Goal: Complete application form: Complete application form

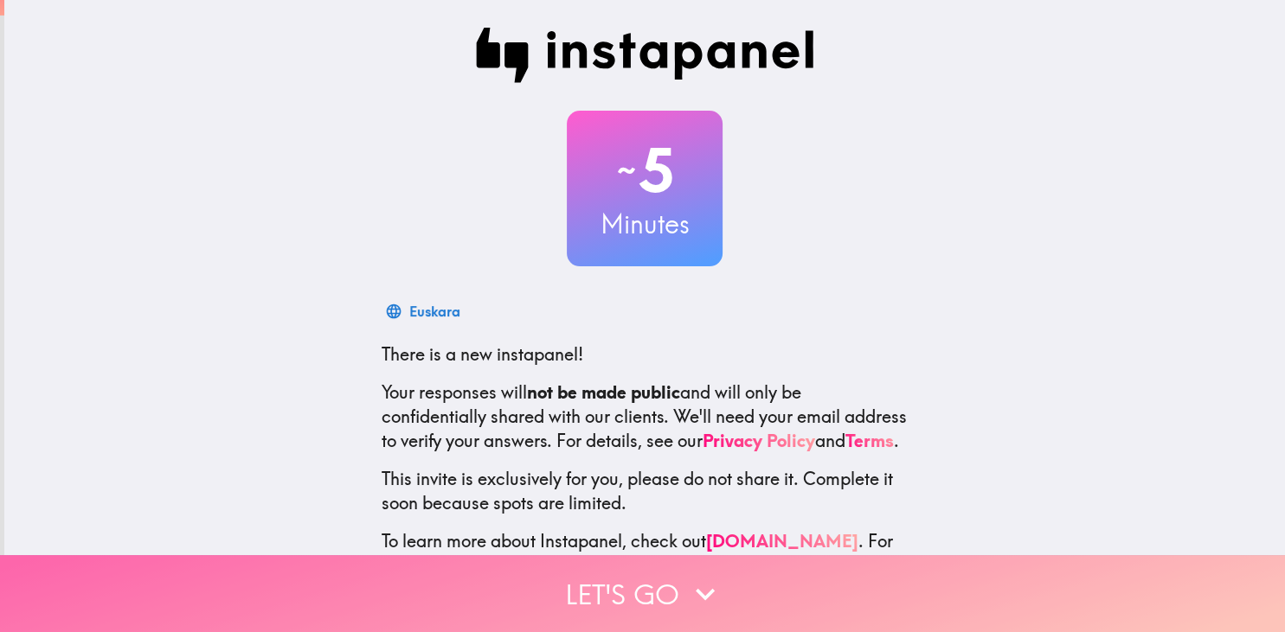
click at [669, 593] on button "Let's go" at bounding box center [642, 593] width 1285 height 77
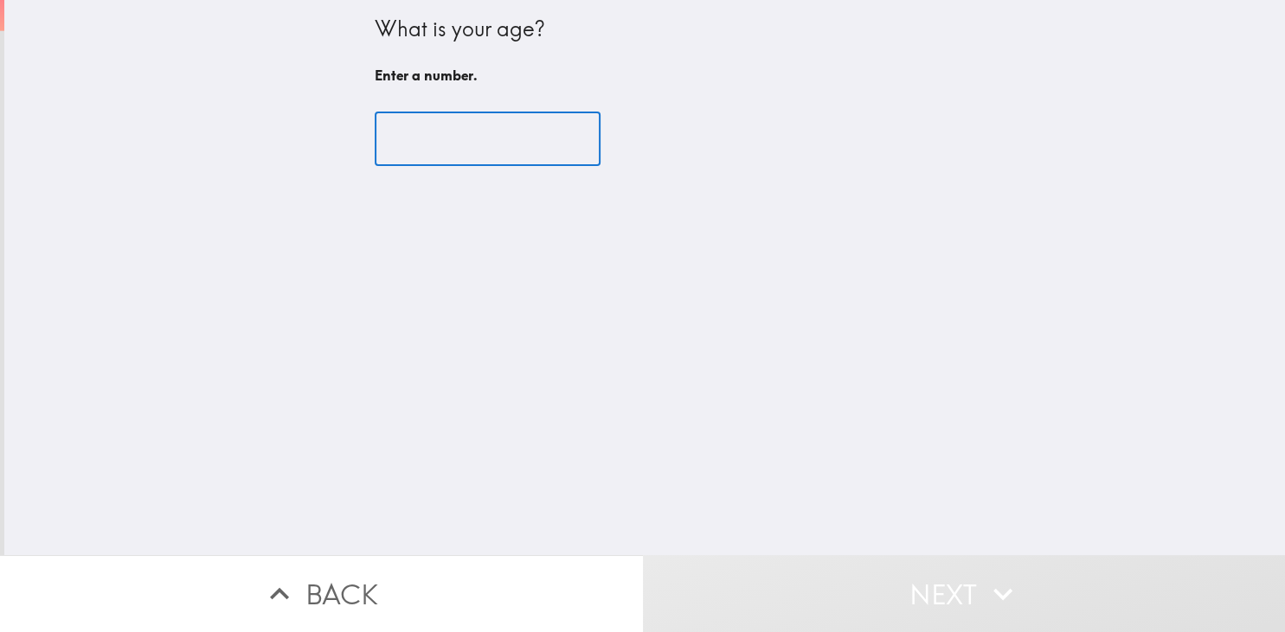
click at [441, 121] on input "number" at bounding box center [488, 139] width 226 height 54
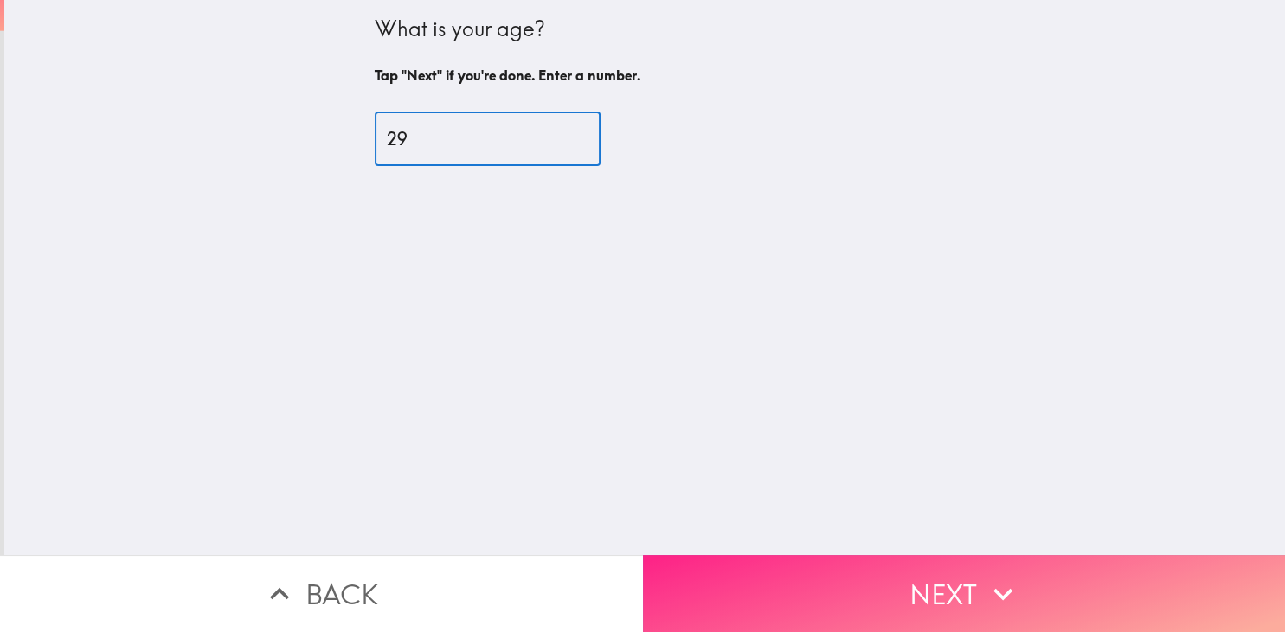
type input "29"
click at [800, 562] on button "Next" at bounding box center [964, 593] width 643 height 77
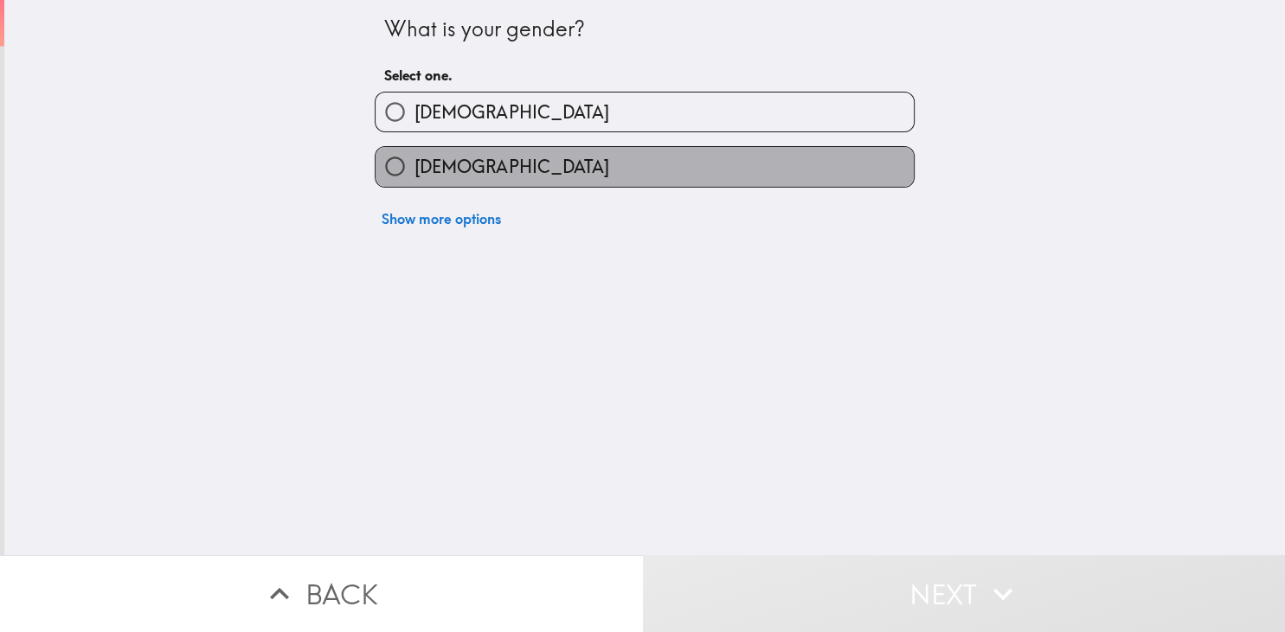
click at [754, 156] on label "[DEMOGRAPHIC_DATA]" at bounding box center [644, 166] width 538 height 39
click at [414, 156] on input "[DEMOGRAPHIC_DATA]" at bounding box center [394, 166] width 39 height 39
radio input "true"
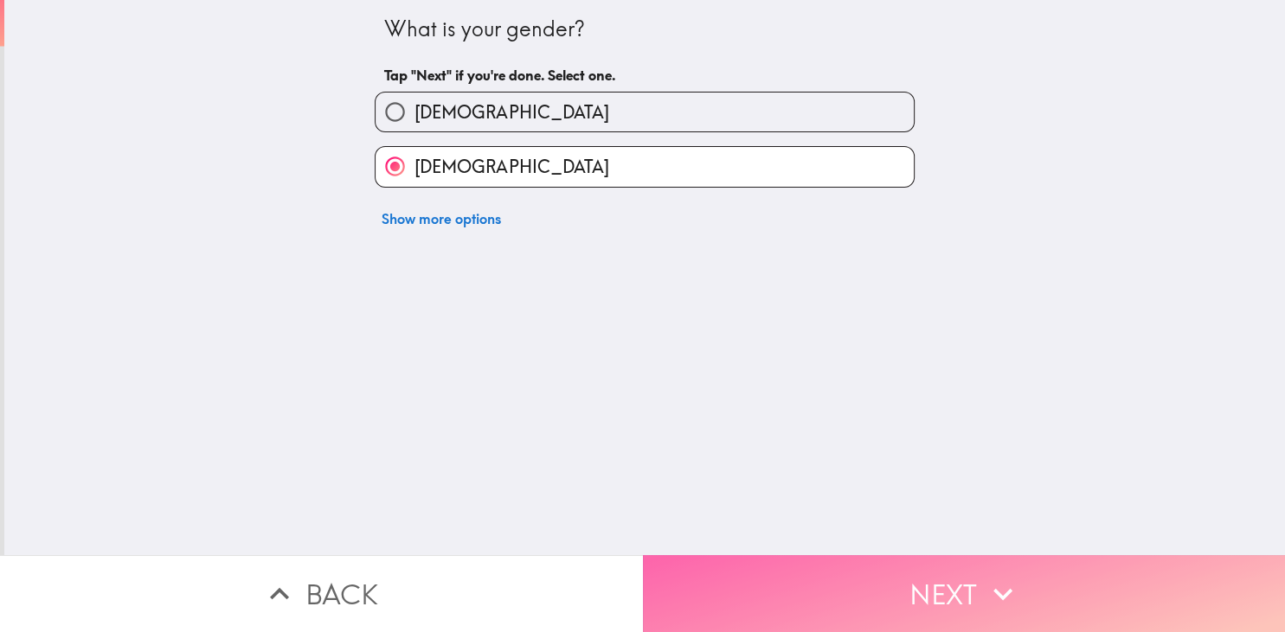
click at [858, 593] on button "Next" at bounding box center [964, 593] width 643 height 77
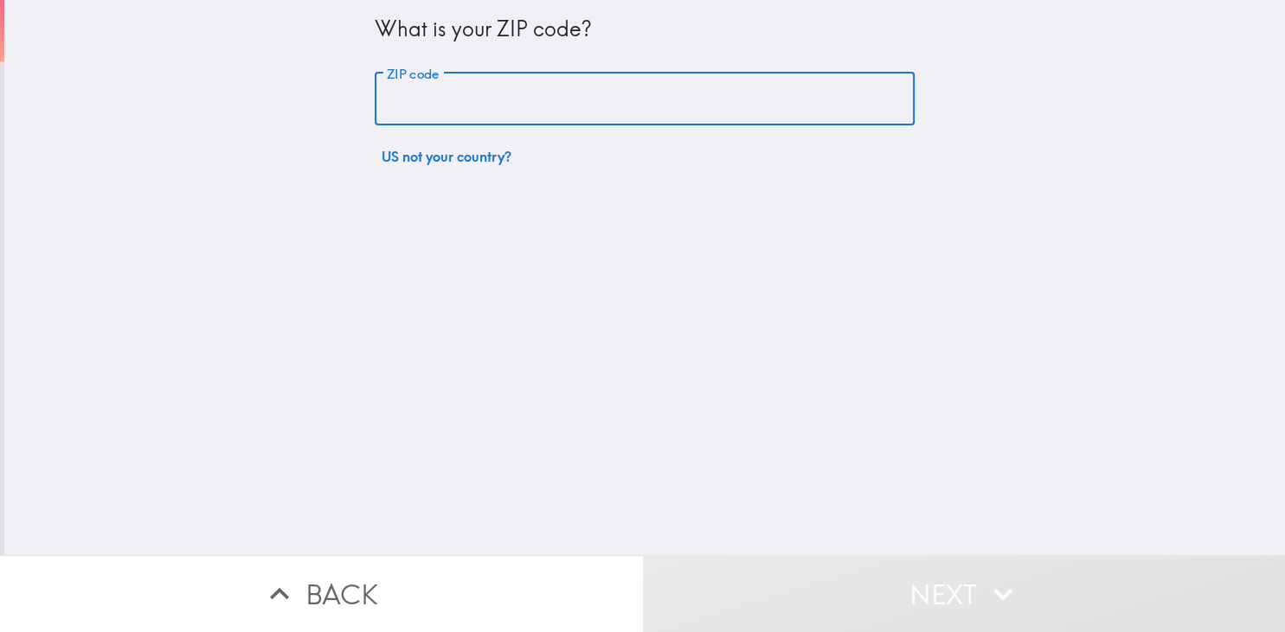
click at [614, 98] on input "ZIP code" at bounding box center [645, 100] width 540 height 54
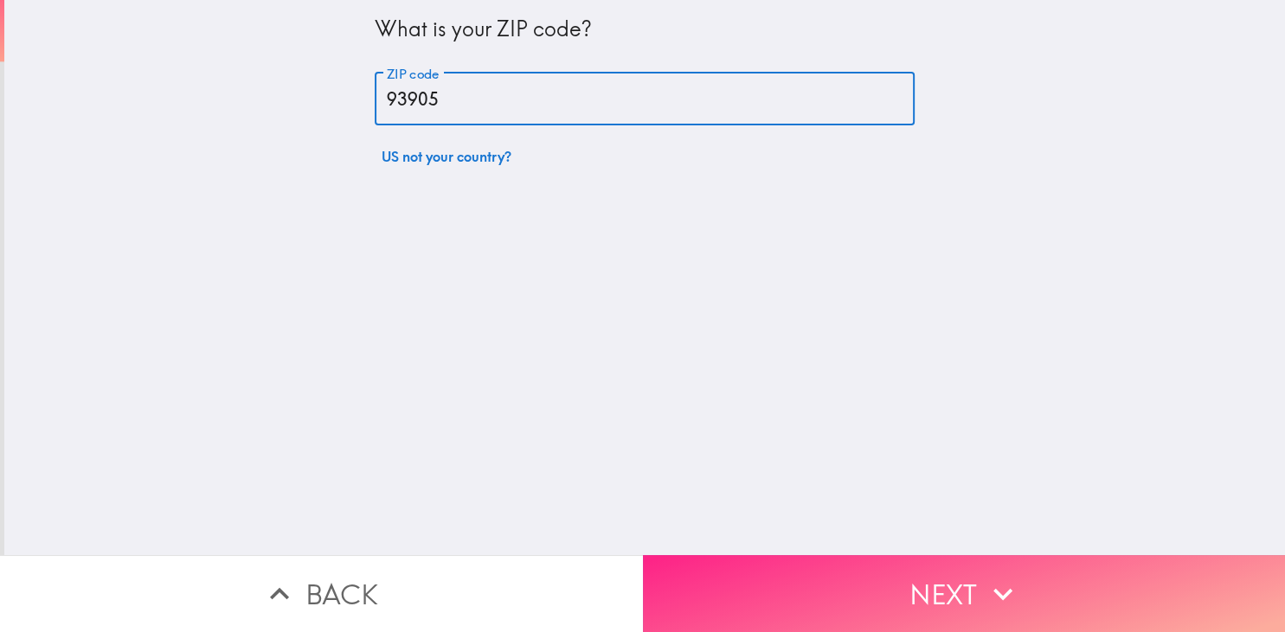
type input "93905"
click at [972, 600] on button "Next" at bounding box center [964, 593] width 643 height 77
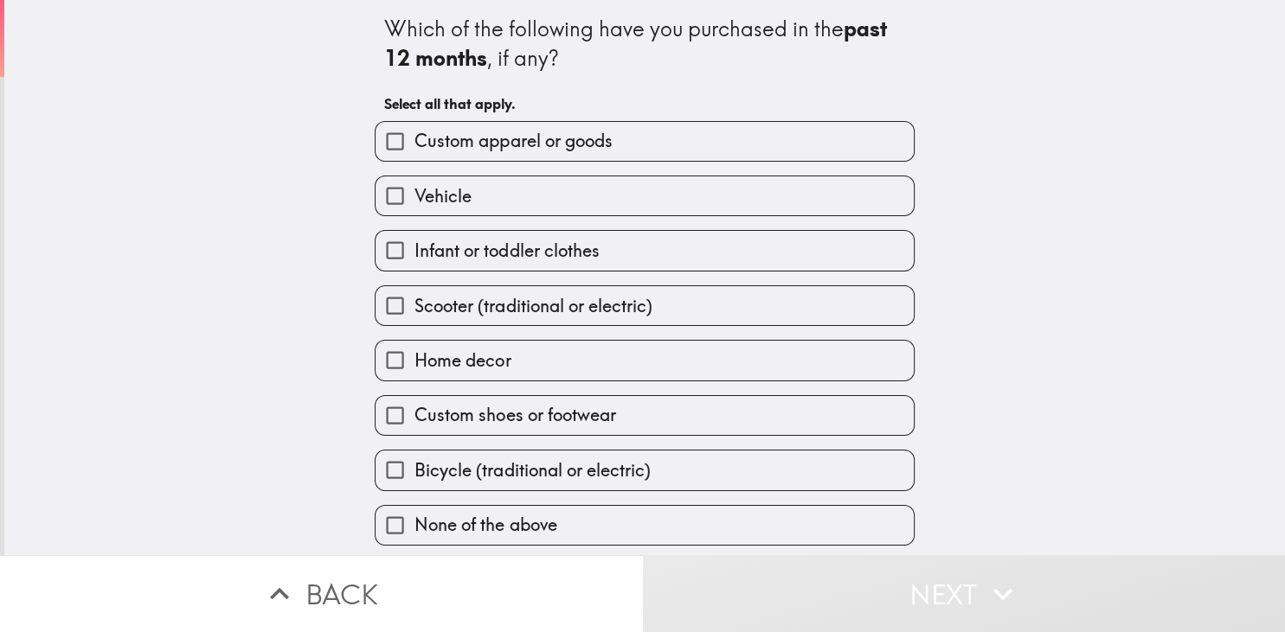
click at [788, 161] on div "Custom apparel or goods" at bounding box center [645, 141] width 540 height 41
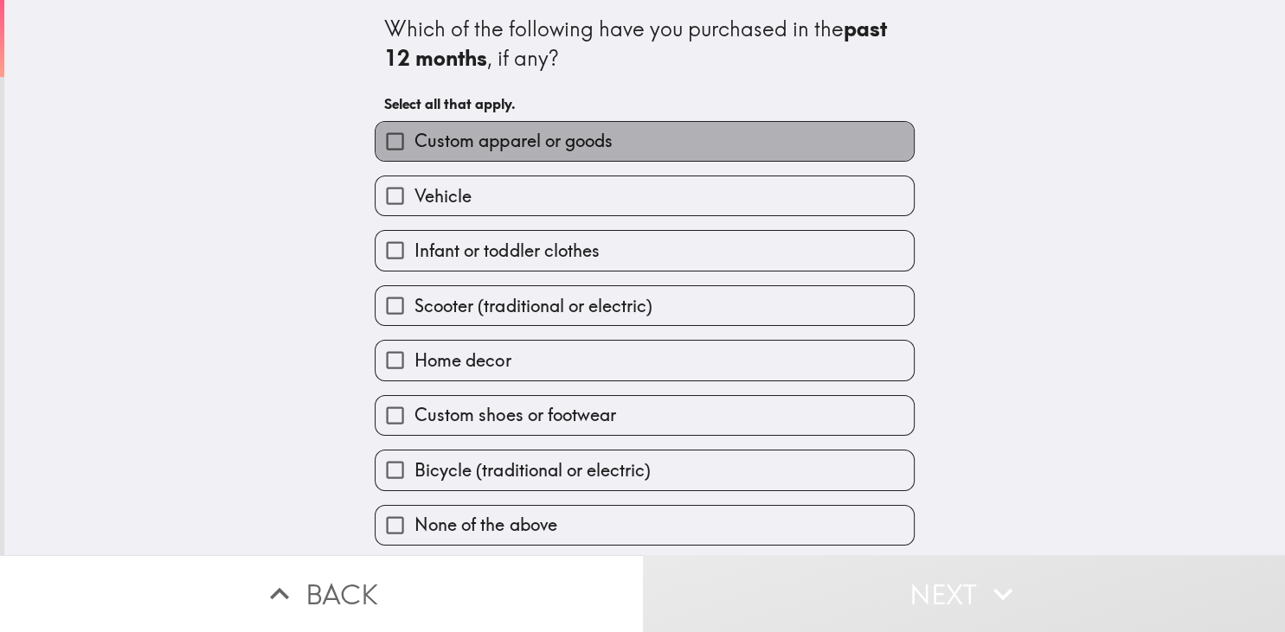
click at [781, 138] on label "Custom apparel or goods" at bounding box center [644, 141] width 538 height 39
click at [414, 138] on input "Custom apparel or goods" at bounding box center [394, 141] width 39 height 39
checkbox input "true"
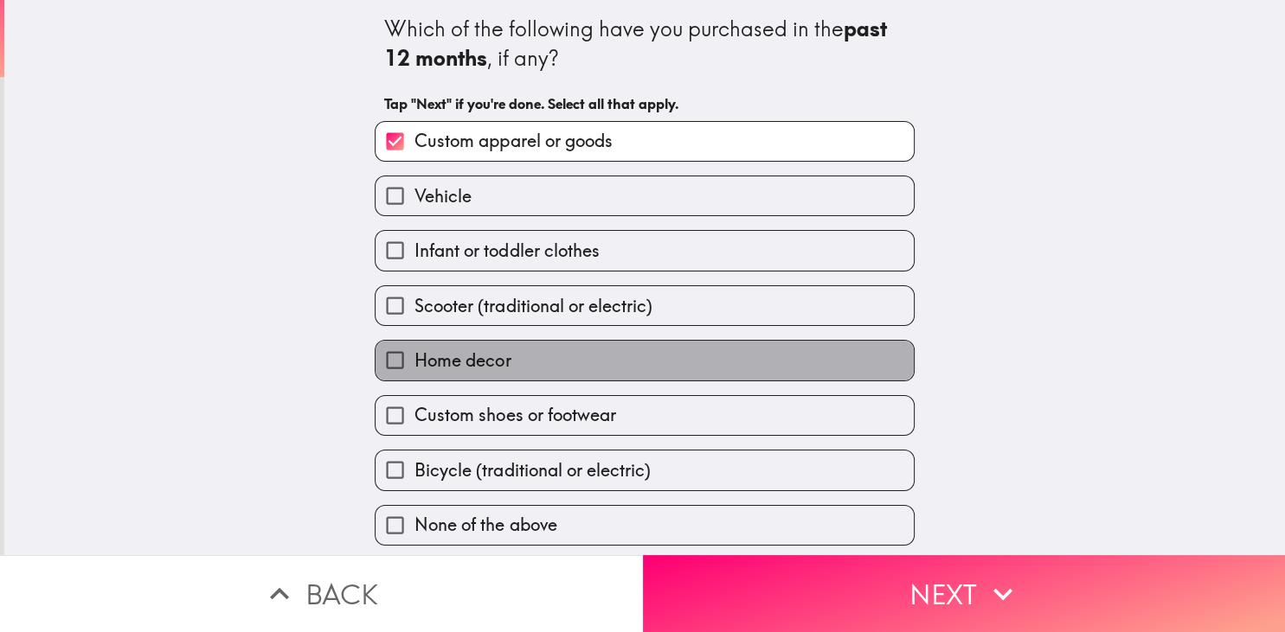
click at [686, 361] on label "Home decor" at bounding box center [644, 360] width 538 height 39
click at [414, 361] on input "Home decor" at bounding box center [394, 360] width 39 height 39
checkbox input "true"
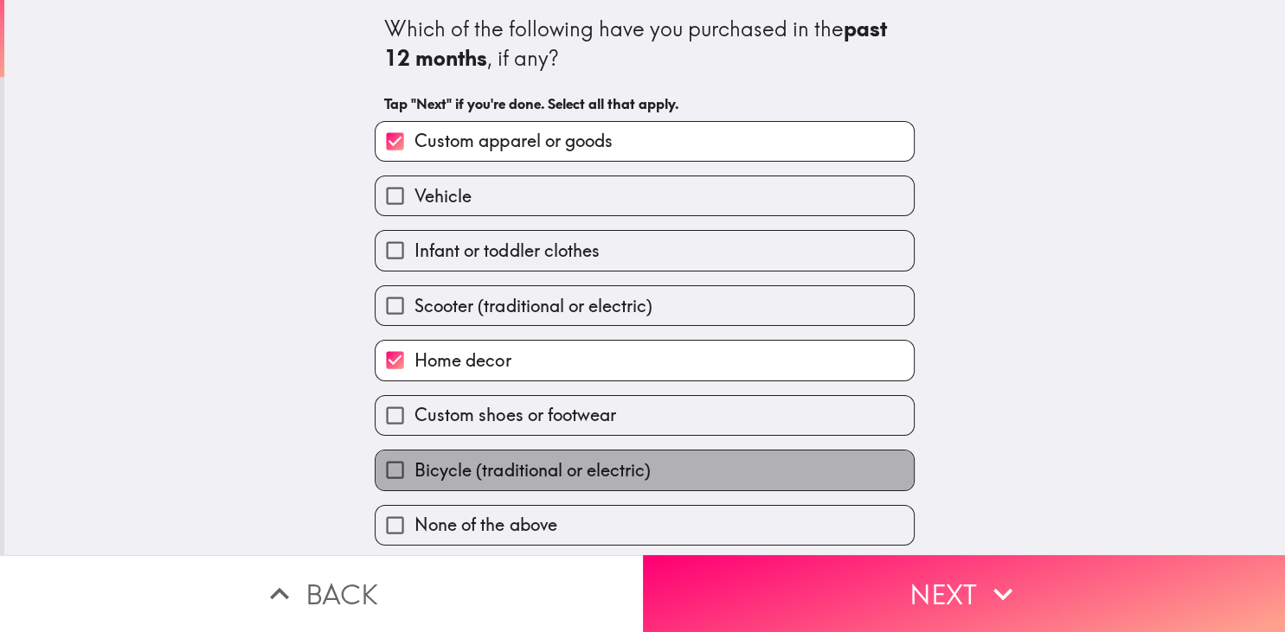
click at [675, 460] on label "Bicycle (traditional or electric)" at bounding box center [644, 470] width 538 height 39
click at [414, 460] on input "Bicycle (traditional or electric)" at bounding box center [394, 470] width 39 height 39
checkbox input "true"
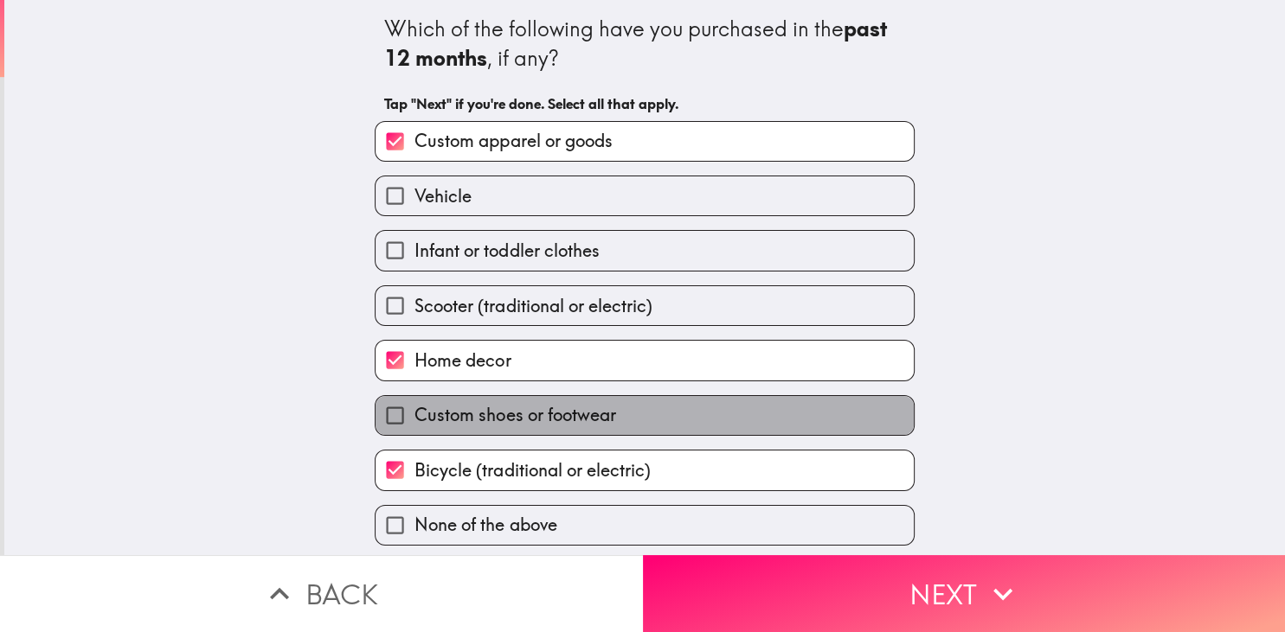
click at [678, 417] on label "Custom shoes or footwear" at bounding box center [644, 415] width 538 height 39
click at [414, 417] on input "Custom shoes or footwear" at bounding box center [394, 415] width 39 height 39
checkbox input "true"
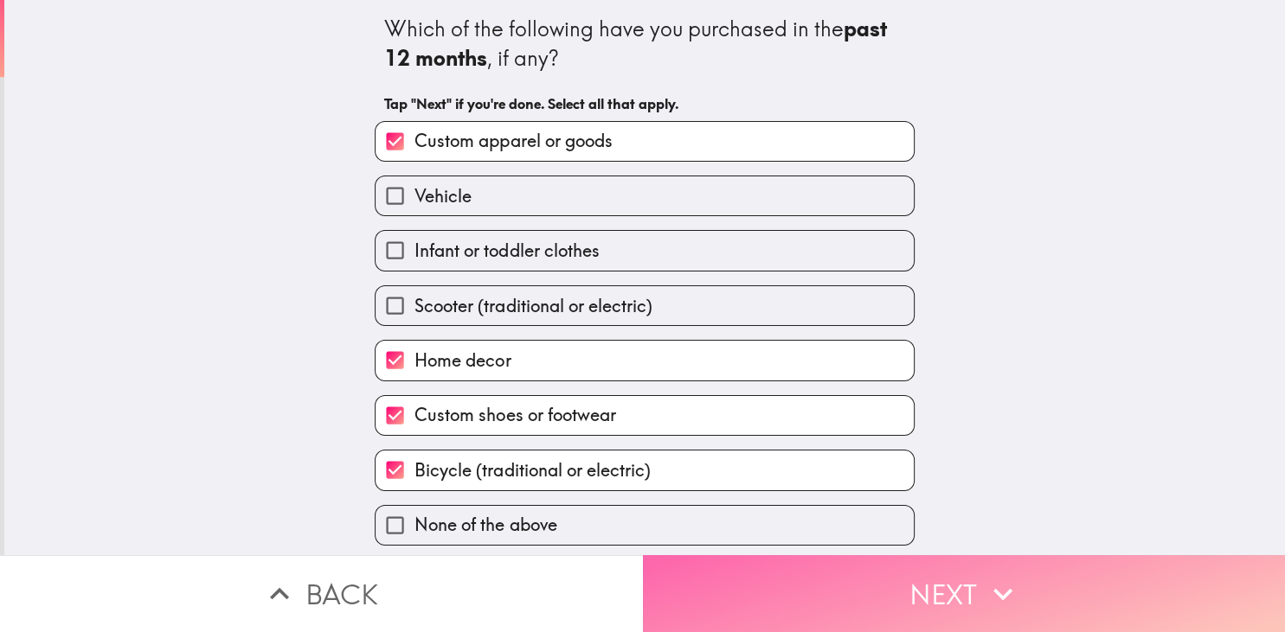
click at [836, 592] on button "Next" at bounding box center [964, 593] width 643 height 77
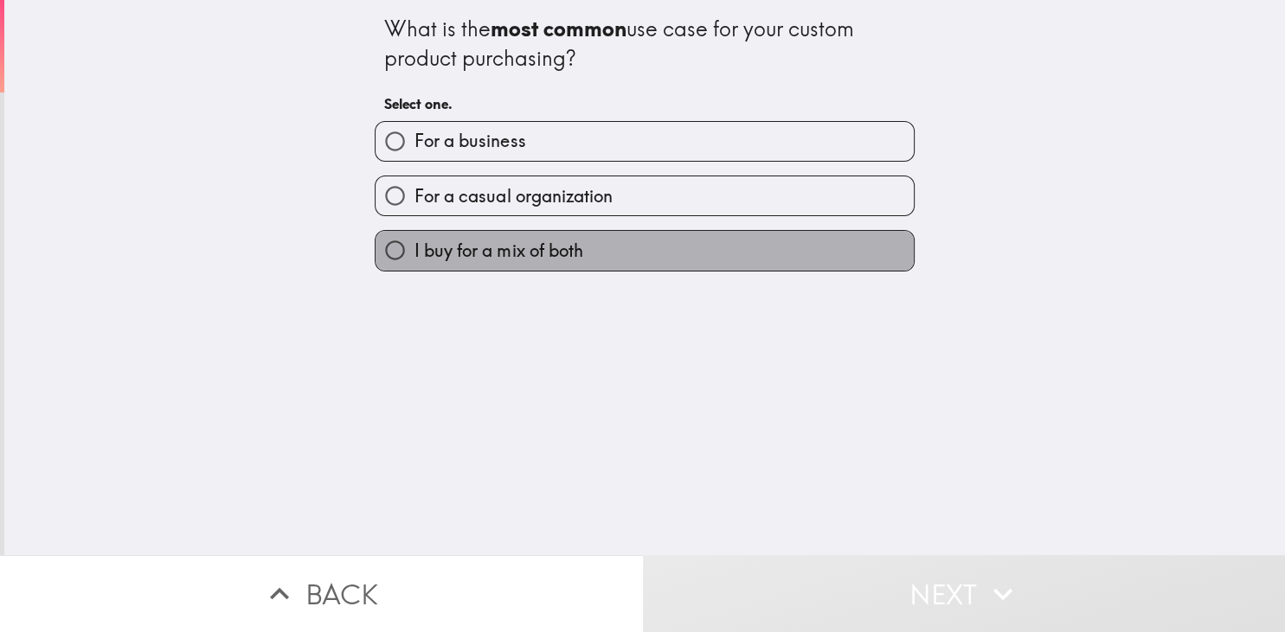
click at [637, 237] on label "I buy for a mix of both" at bounding box center [644, 250] width 538 height 39
click at [414, 237] on input "I buy for a mix of both" at bounding box center [394, 250] width 39 height 39
radio input "true"
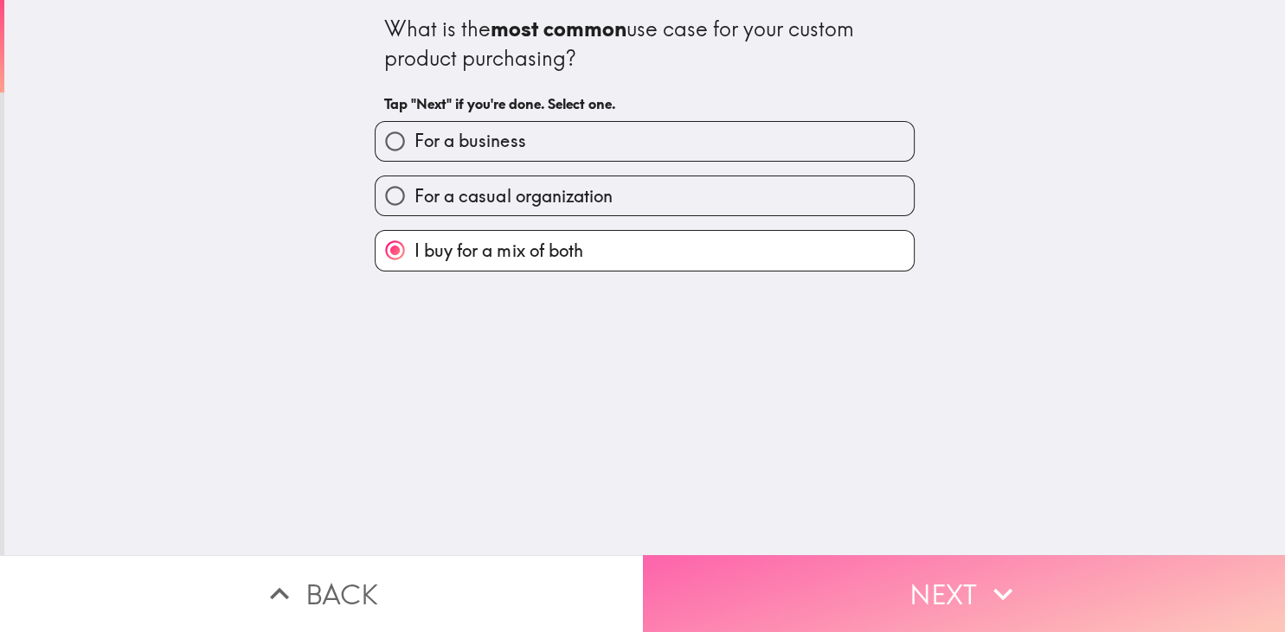
click at [892, 581] on button "Next" at bounding box center [964, 593] width 643 height 77
